Goal: Complete application form

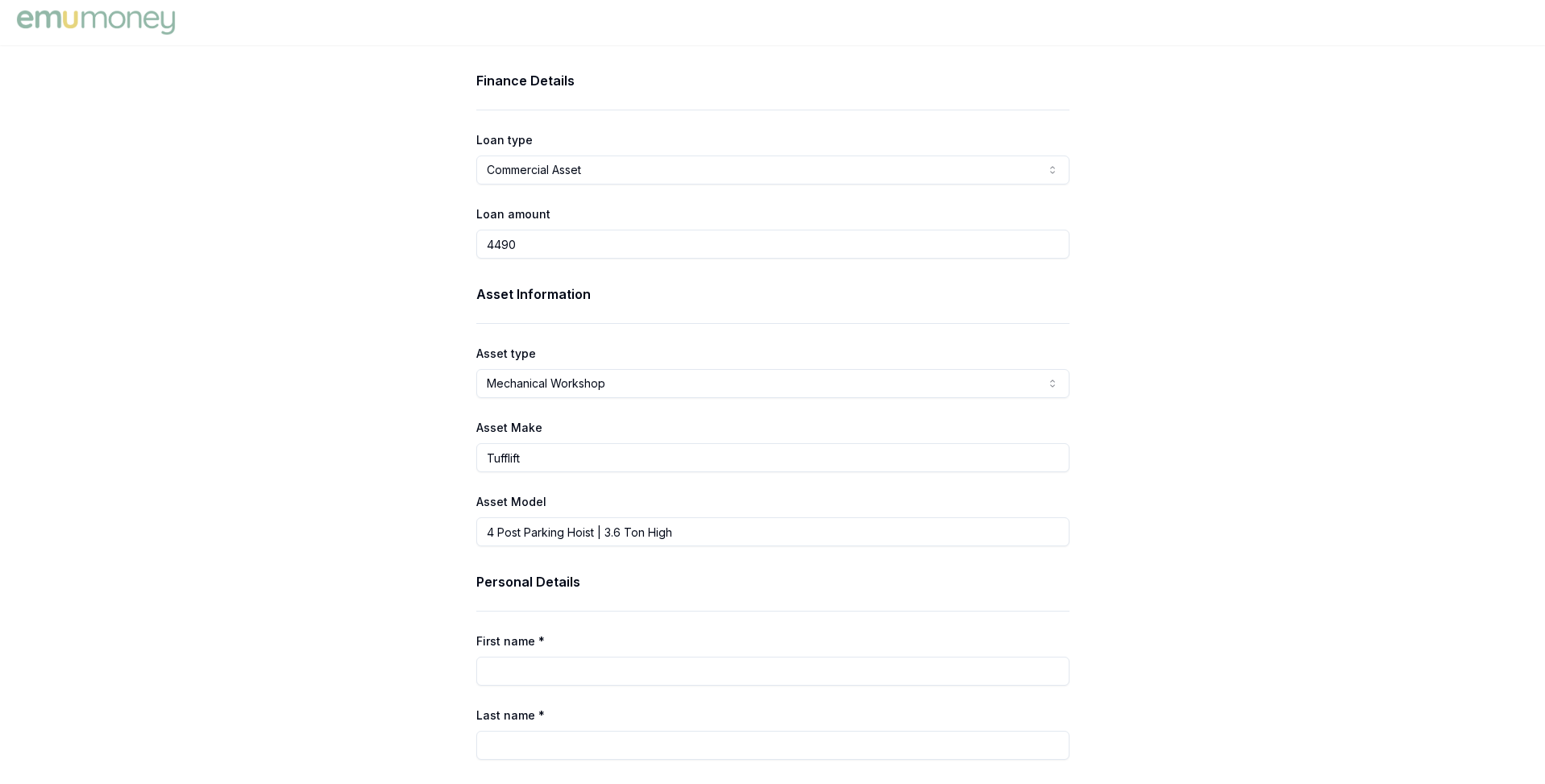
click at [497, 243] on input "4490" at bounding box center [772, 243] width 593 height 29
type input "$4,490.00"
drag, startPoint x: 438, startPoint y: 315, endPoint x: 467, endPoint y: 379, distance: 70.3
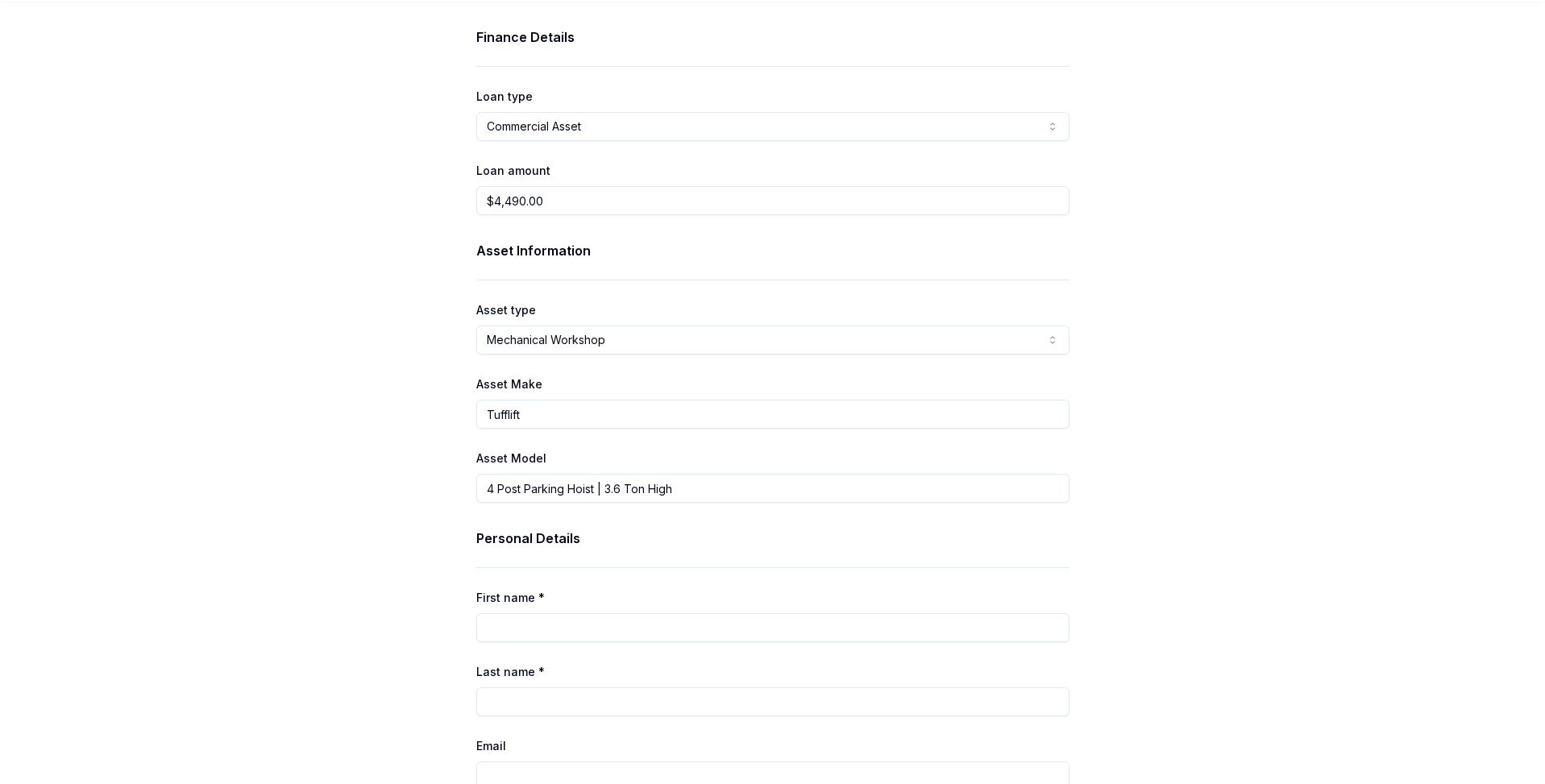
scroll to position [72, 0]
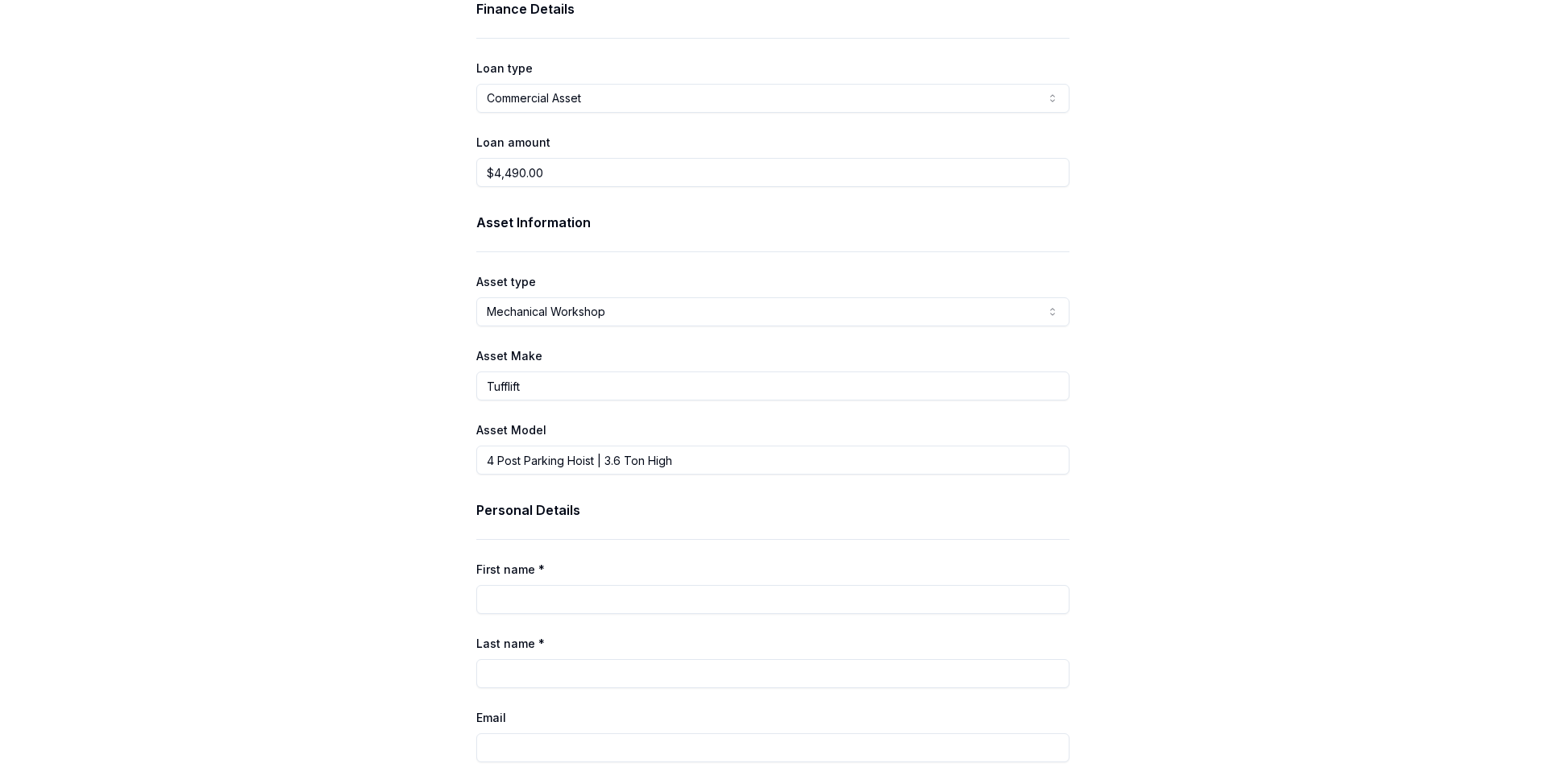
click at [464, 94] on div "Finance Details Loan type Commercial Asset Consumer Loan Consumer Asset Commerc…" at bounding box center [772, 758] width 644 height 1518
click at [453, 96] on div "Finance Details Loan type Commercial Asset Consumer Loan Consumer Asset Commerc…" at bounding box center [772, 758] width 644 height 1518
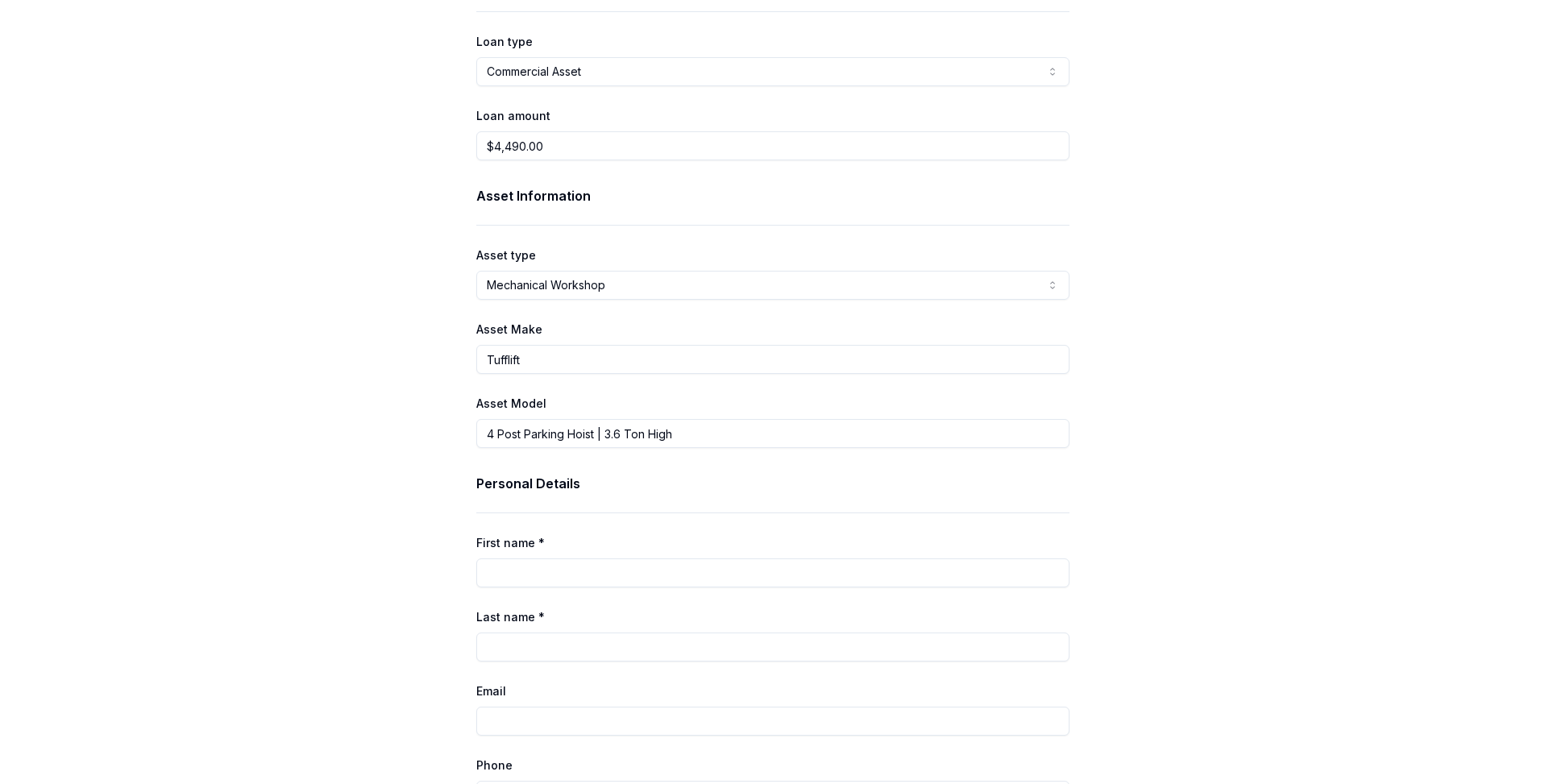
click at [436, 279] on div "Finance Details Loan type Commercial Asset Consumer Loan Consumer Asset Commerc…" at bounding box center [772, 731] width 1545 height 1518
click at [506, 365] on input "Tufflift" at bounding box center [772, 359] width 593 height 29
click at [527, 438] on input "4 Post Parking Hoist | 3.6 Ton High" at bounding box center [772, 433] width 593 height 29
click at [431, 437] on div "Finance Details Loan type Commercial Asset Consumer Loan Consumer Asset Commerc…" at bounding box center [772, 731] width 1545 height 1518
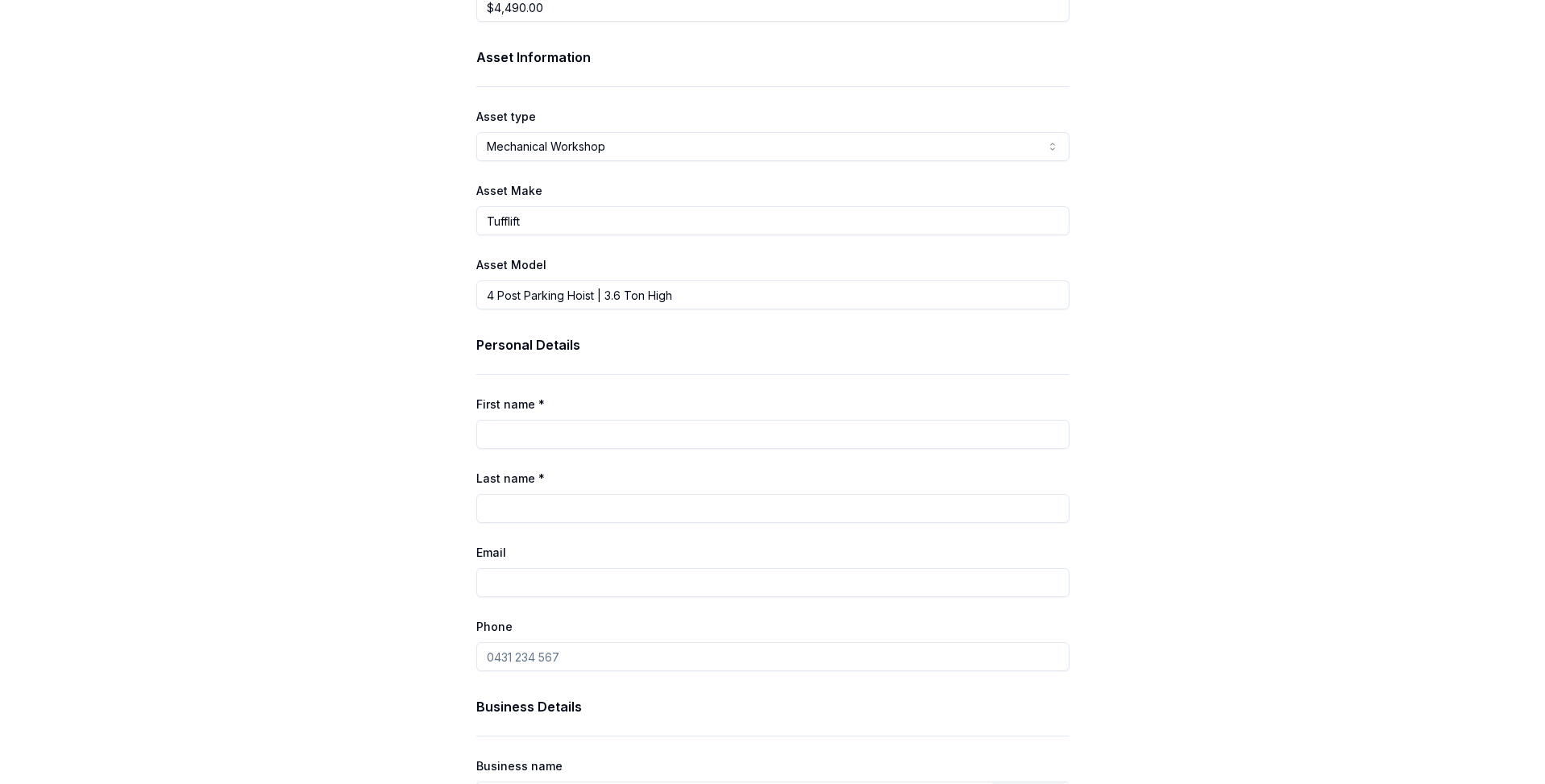
scroll to position [254, 0]
